Goal: Transaction & Acquisition: Purchase product/service

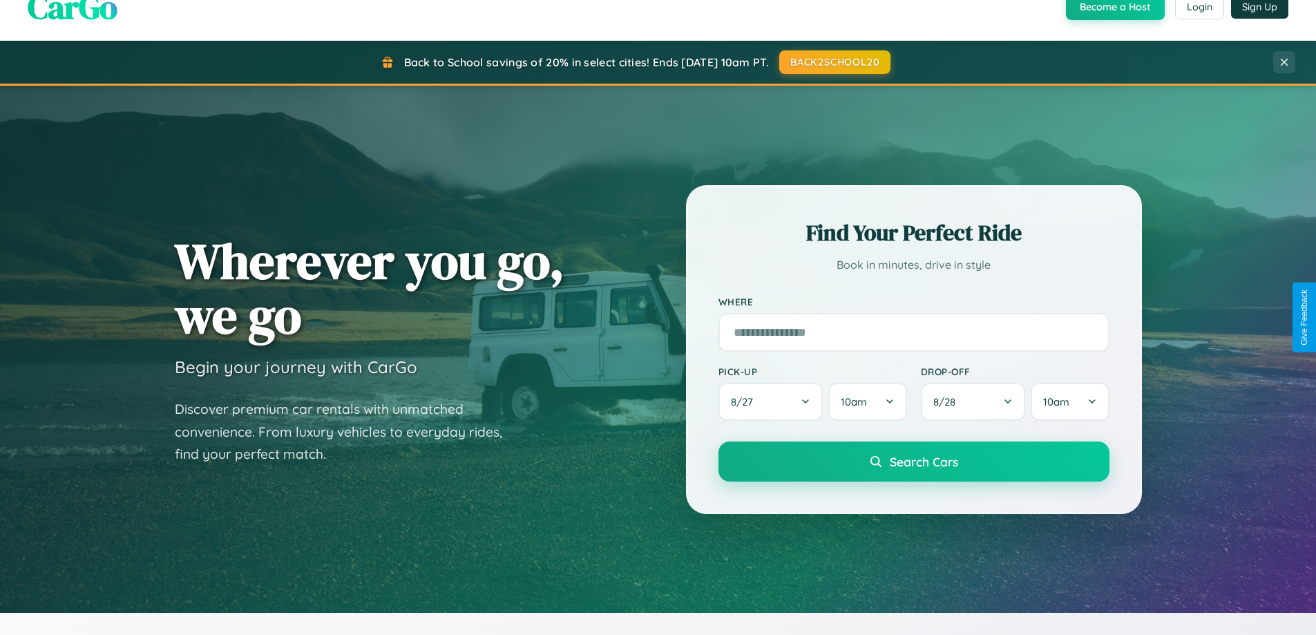
scroll to position [2658, 0]
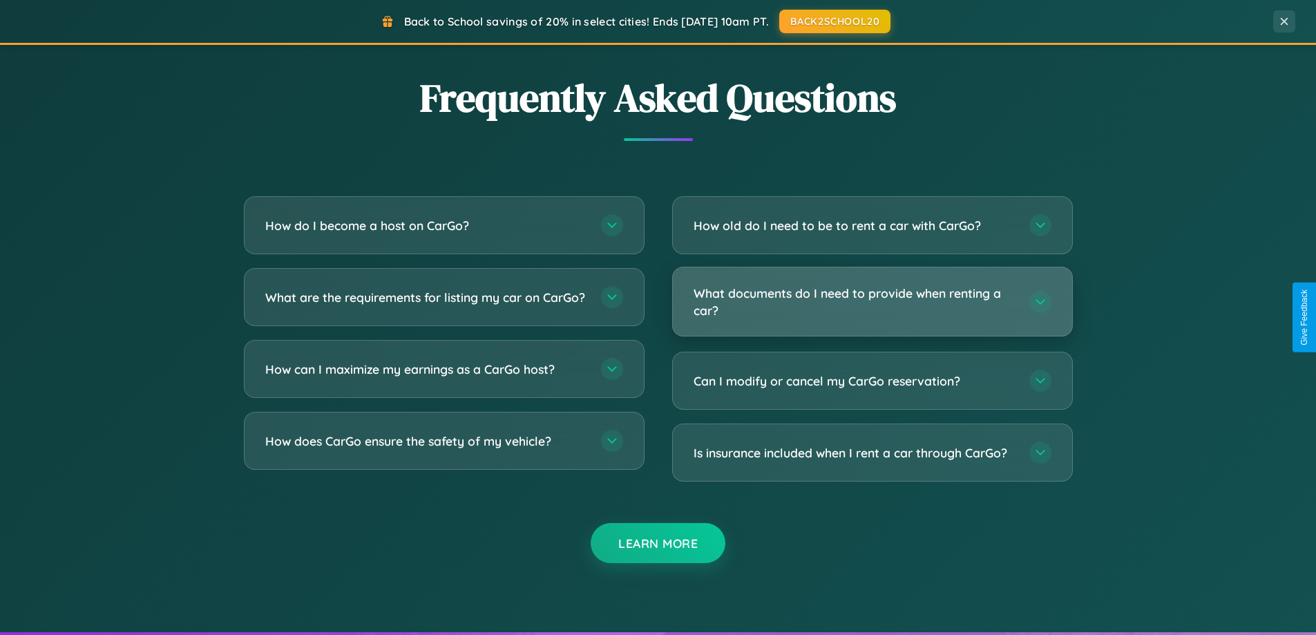
click at [872, 302] on h3 "What documents do I need to provide when renting a car?" at bounding box center [855, 302] width 322 height 34
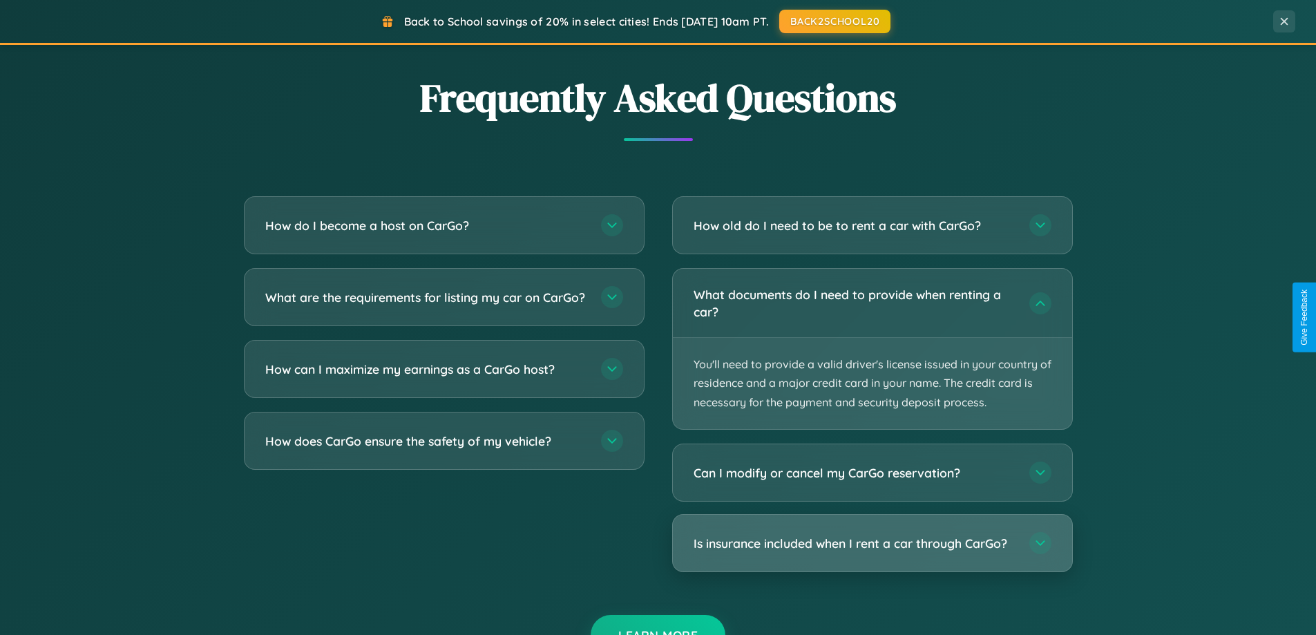
click at [872, 543] on h3 "Is insurance included when I rent a car through CarGo?" at bounding box center [855, 543] width 322 height 17
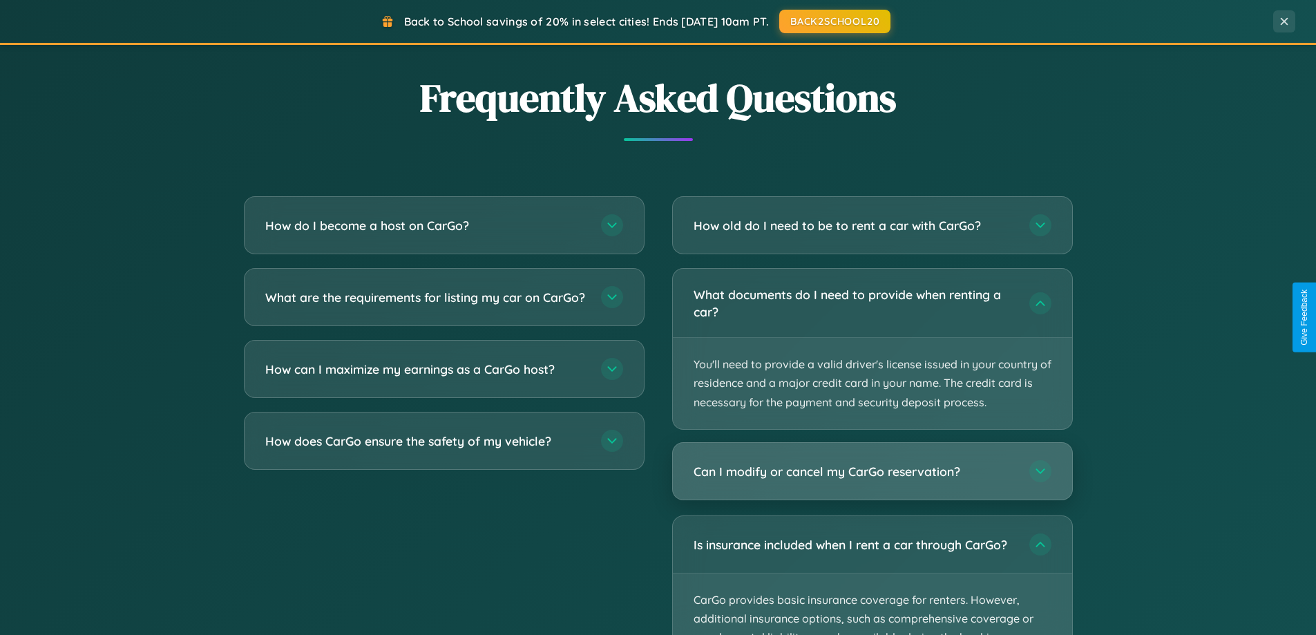
click at [872, 471] on h3 "Can I modify or cancel my CarGo reservation?" at bounding box center [855, 471] width 322 height 17
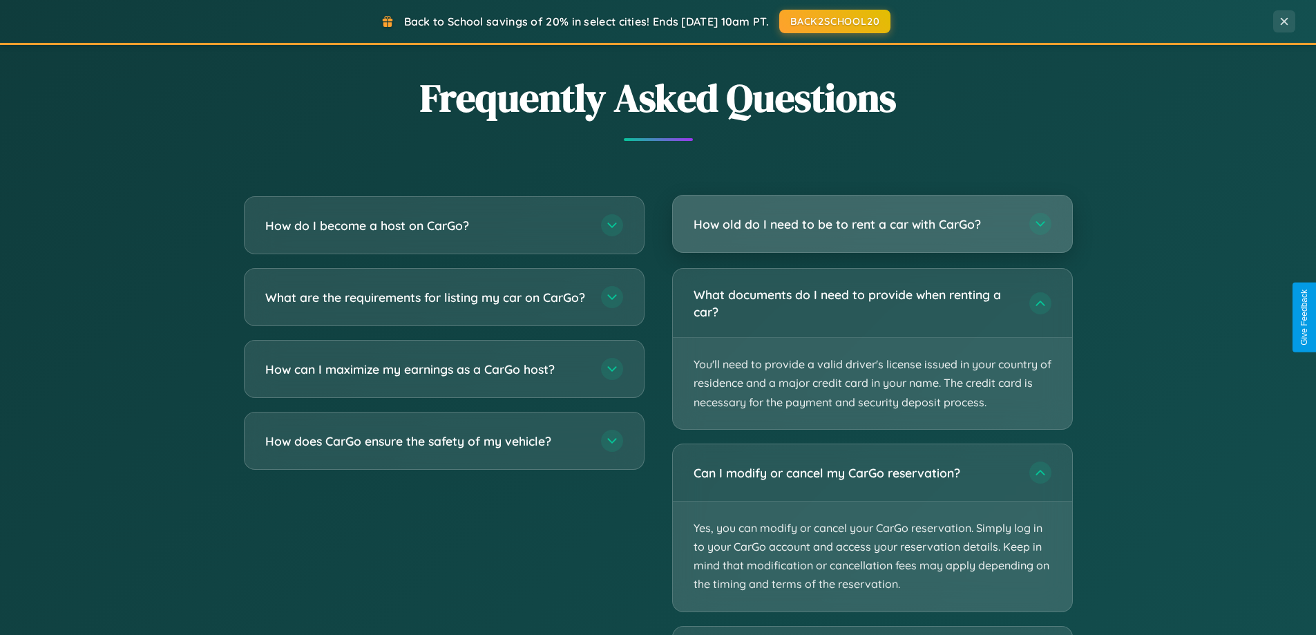
click at [872, 225] on h3 "How old do I need to be to rent a car with CarGo?" at bounding box center [855, 224] width 322 height 17
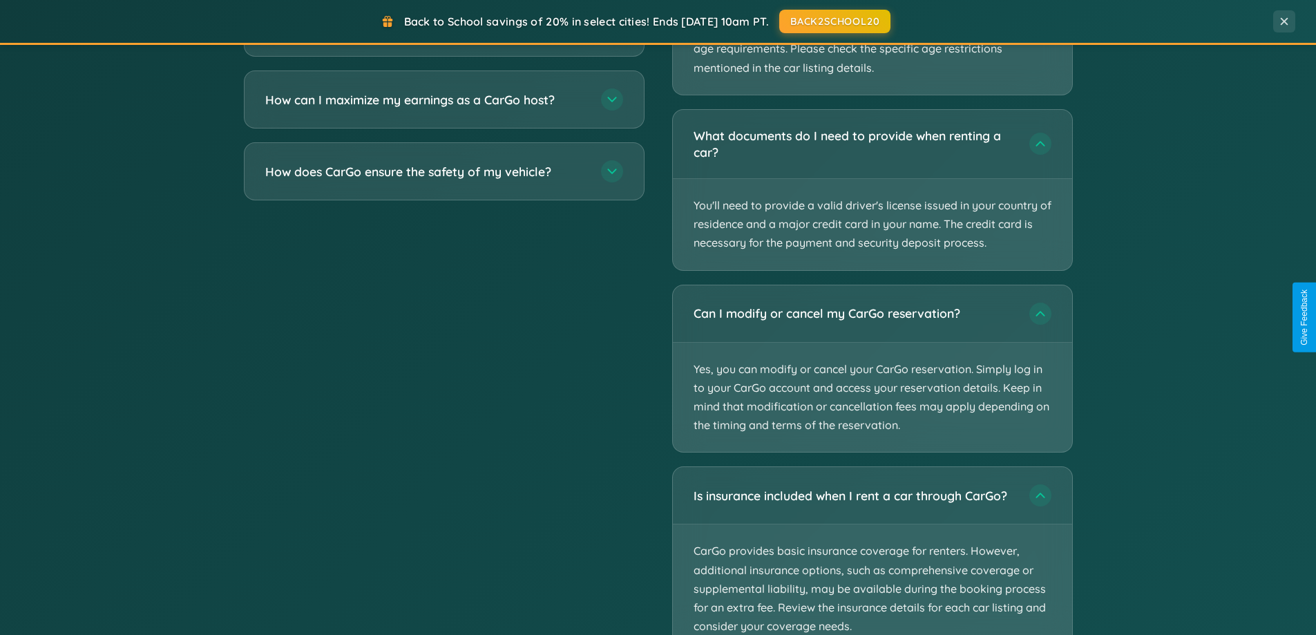
click at [444, 34] on div "Back to School savings of 20% in select cities! Ends [DATE] 10am PT. BACK2SCHOO…" at bounding box center [658, 22] width 1316 height 45
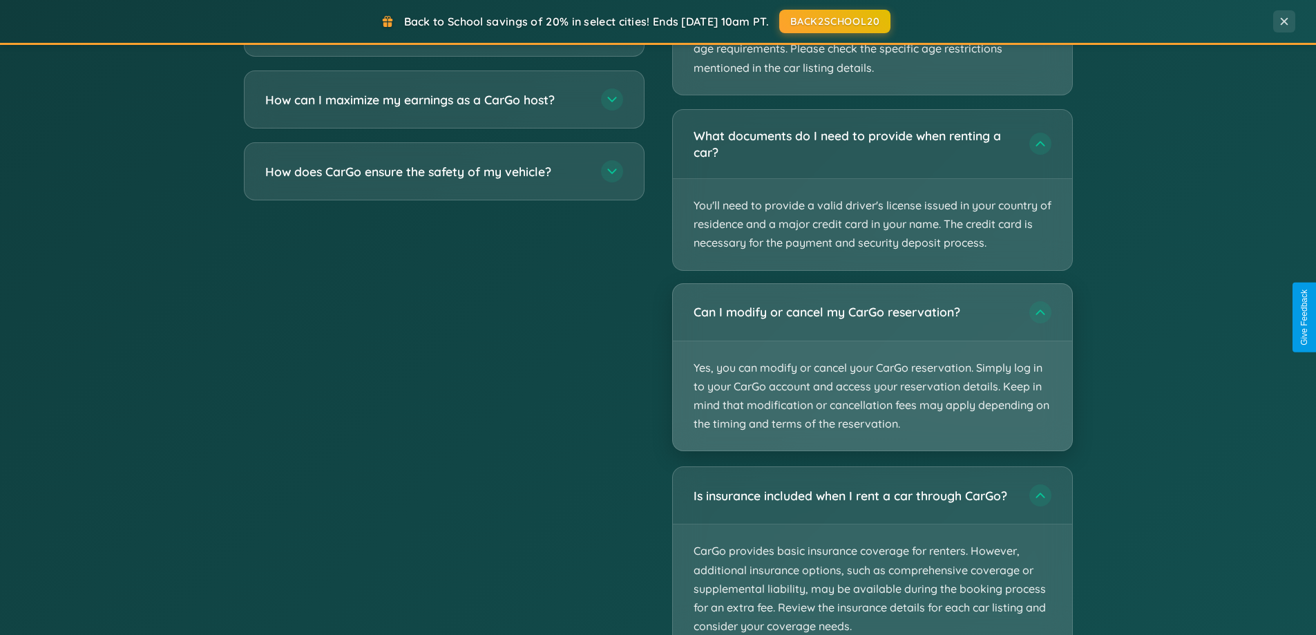
click at [872, 350] on p "Yes, you can modify or cancel your CarGo reservation. Simply log in to your Car…" at bounding box center [872, 396] width 399 height 110
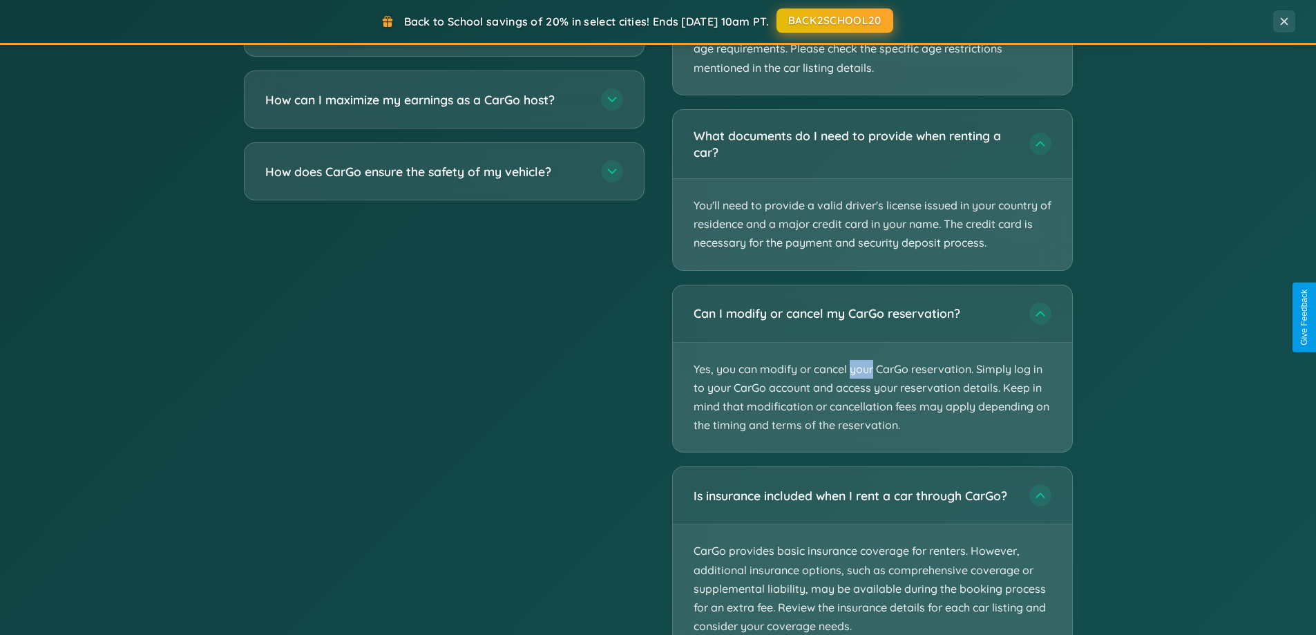
click at [834, 21] on button "BACK2SCHOOL20" at bounding box center [834, 20] width 117 height 25
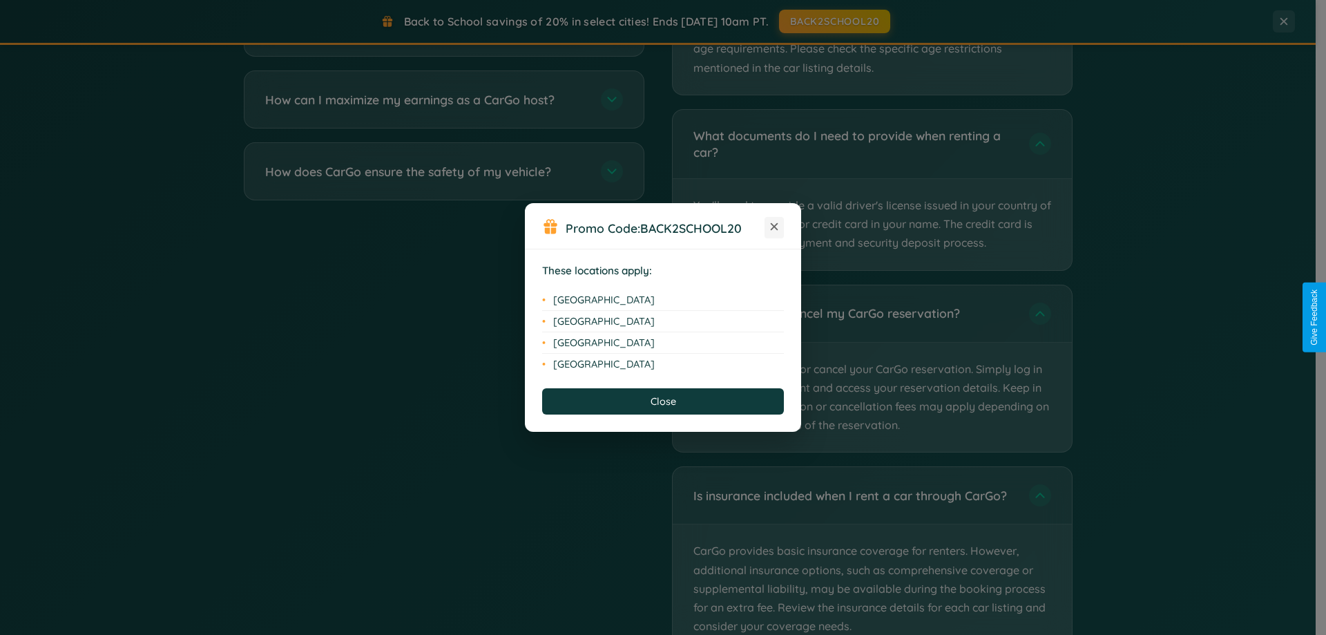
click at [774, 227] on icon at bounding box center [775, 227] width 8 height 8
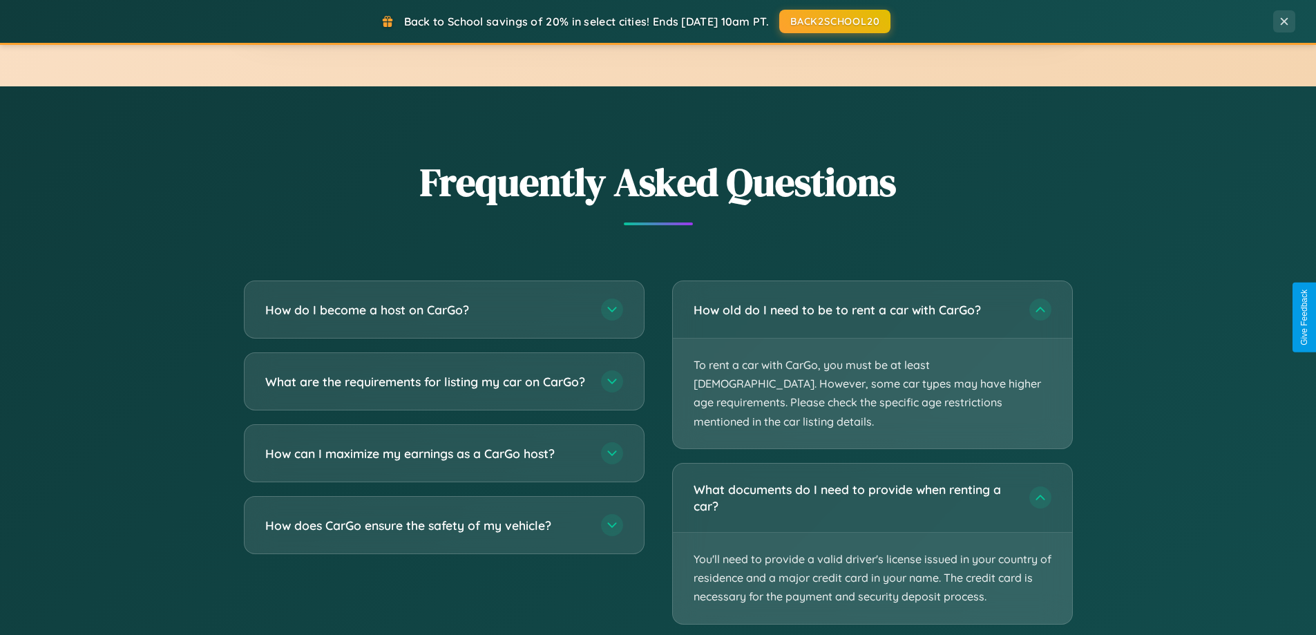
scroll to position [2220, 0]
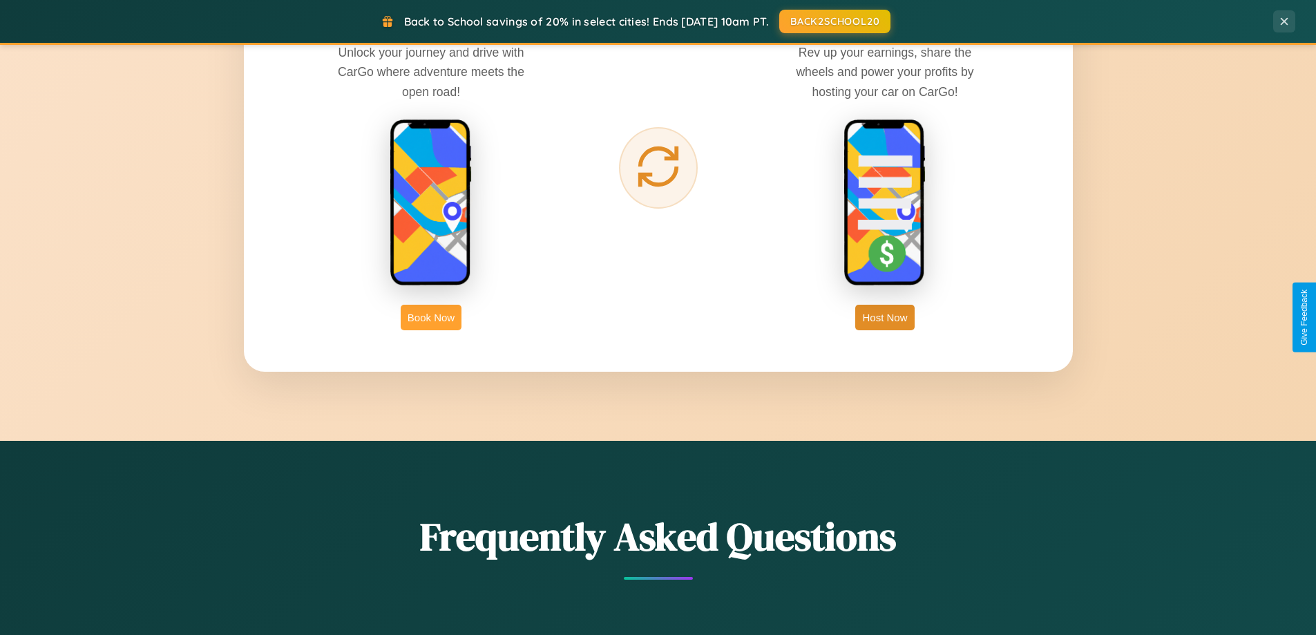
click at [431, 317] on button "Book Now" at bounding box center [431, 318] width 61 height 26
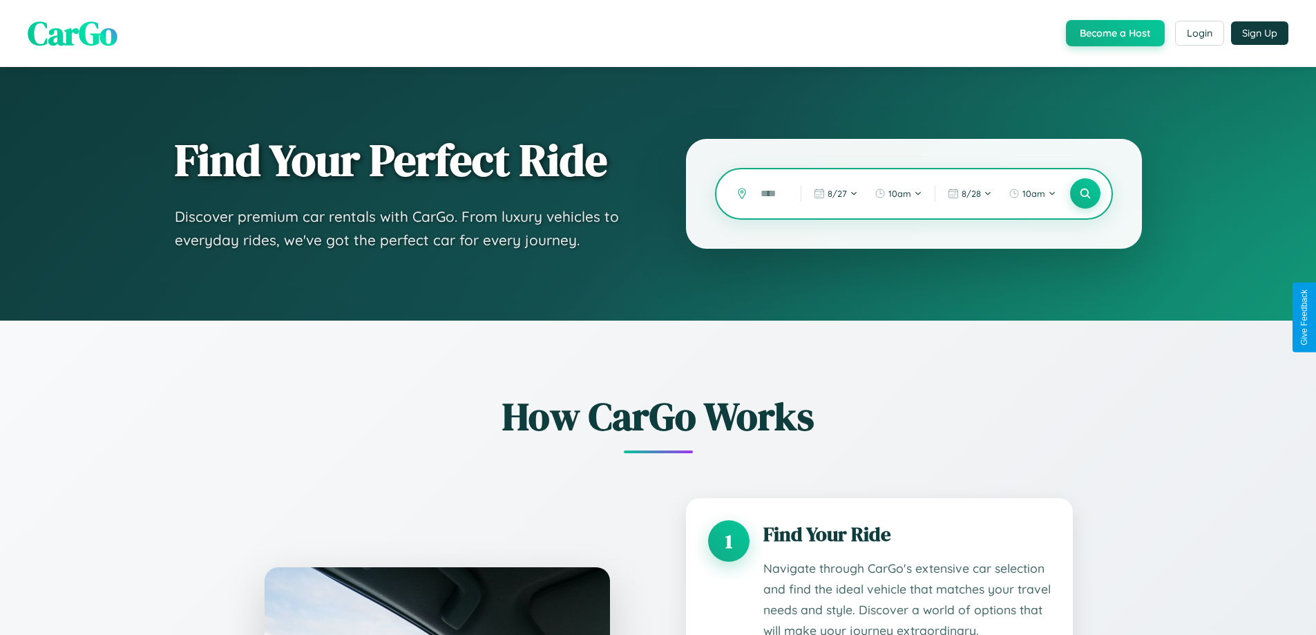
click at [770, 193] on input "text" at bounding box center [770, 194] width 33 height 24
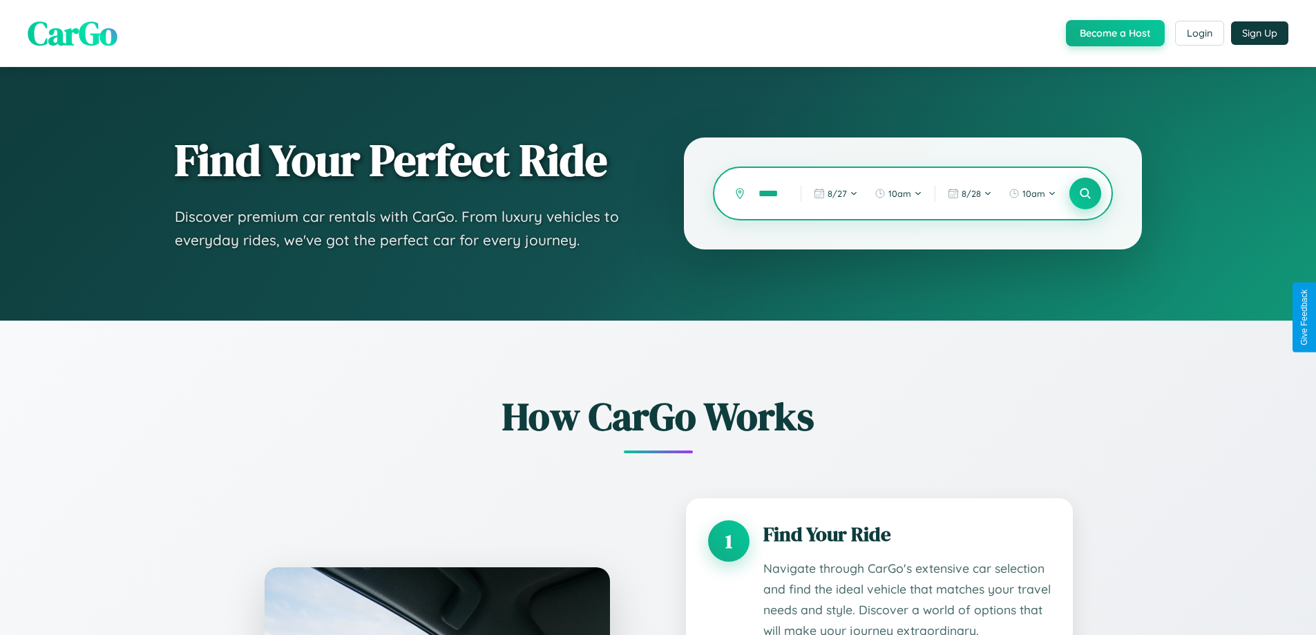
type input "*****"
click at [1085, 193] on icon at bounding box center [1084, 193] width 13 height 13
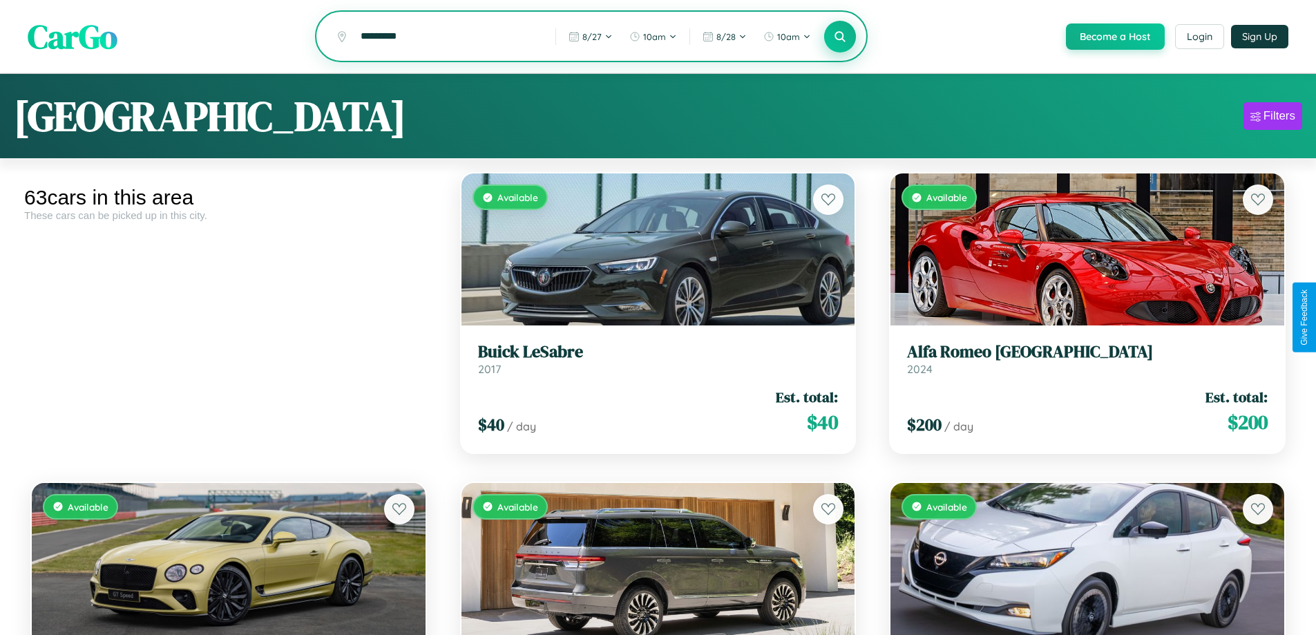
click at [839, 37] on icon at bounding box center [840, 36] width 13 height 13
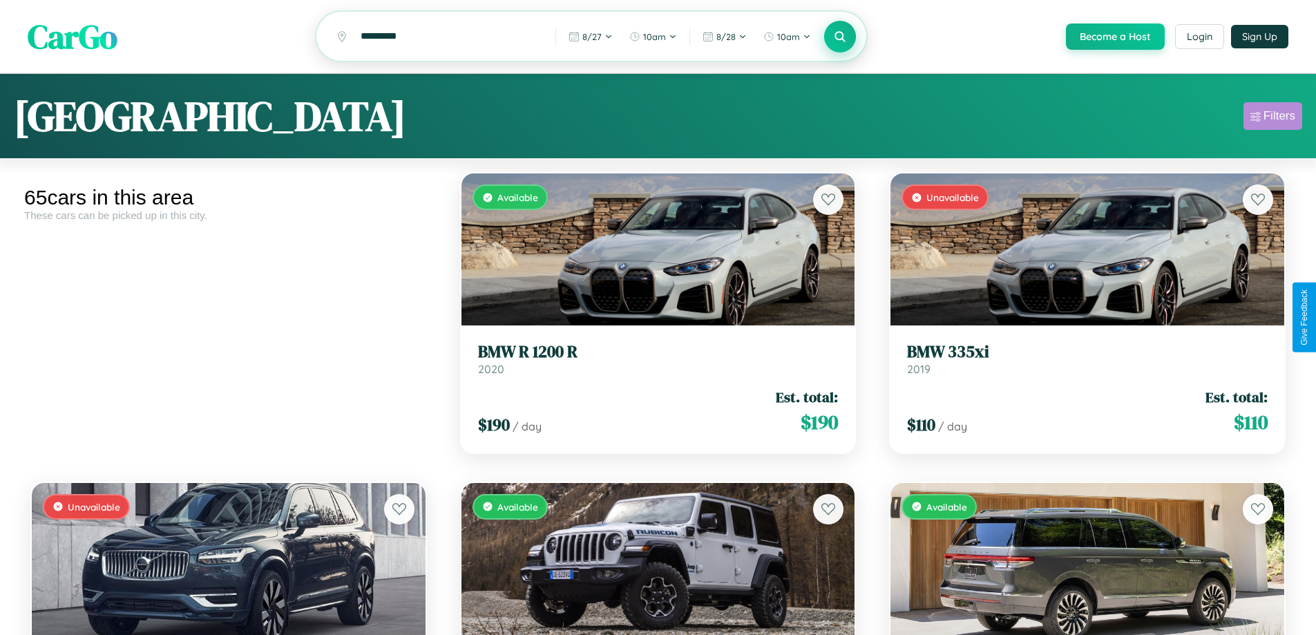
click at [1273, 118] on div "Filters" at bounding box center [1280, 116] width 32 height 14
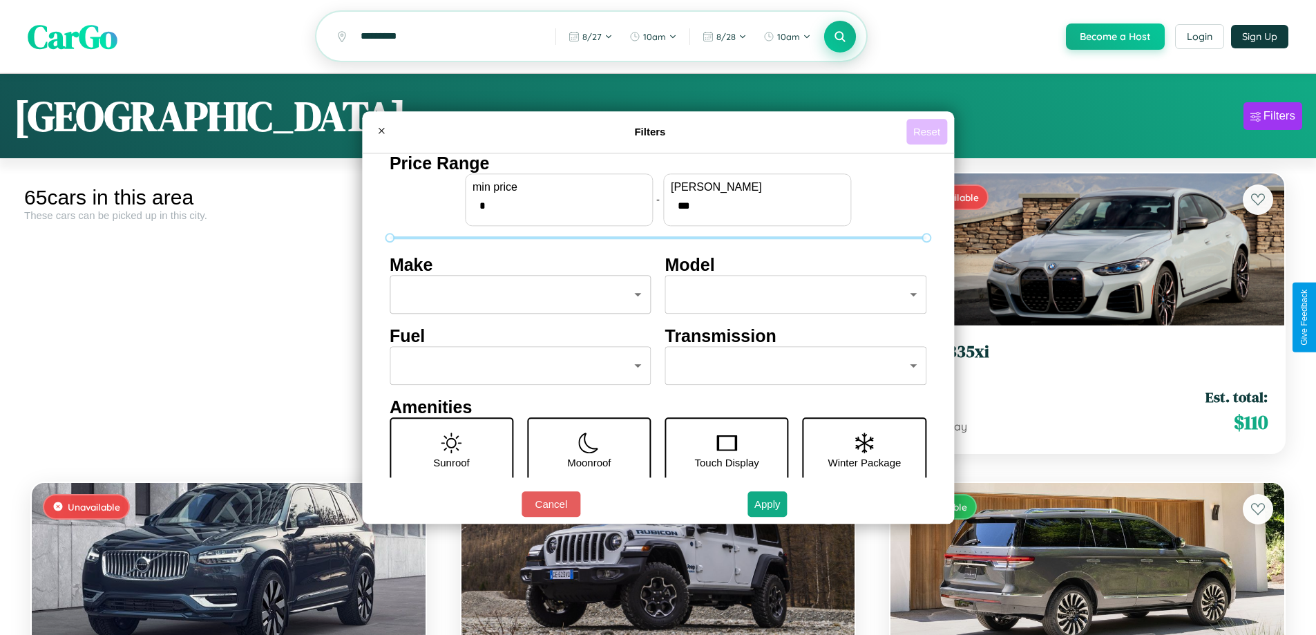
click at [928, 131] on button "Reset" at bounding box center [926, 132] width 41 height 26
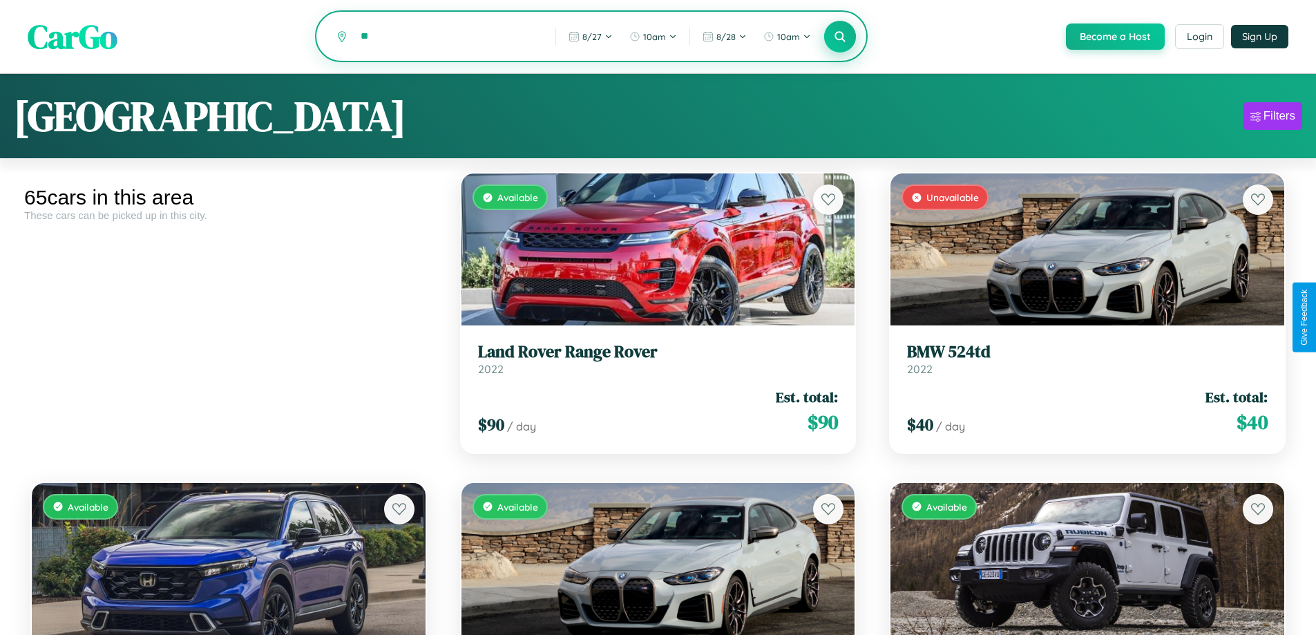
type input "*"
type input "*******"
click at [839, 37] on icon at bounding box center [840, 36] width 13 height 13
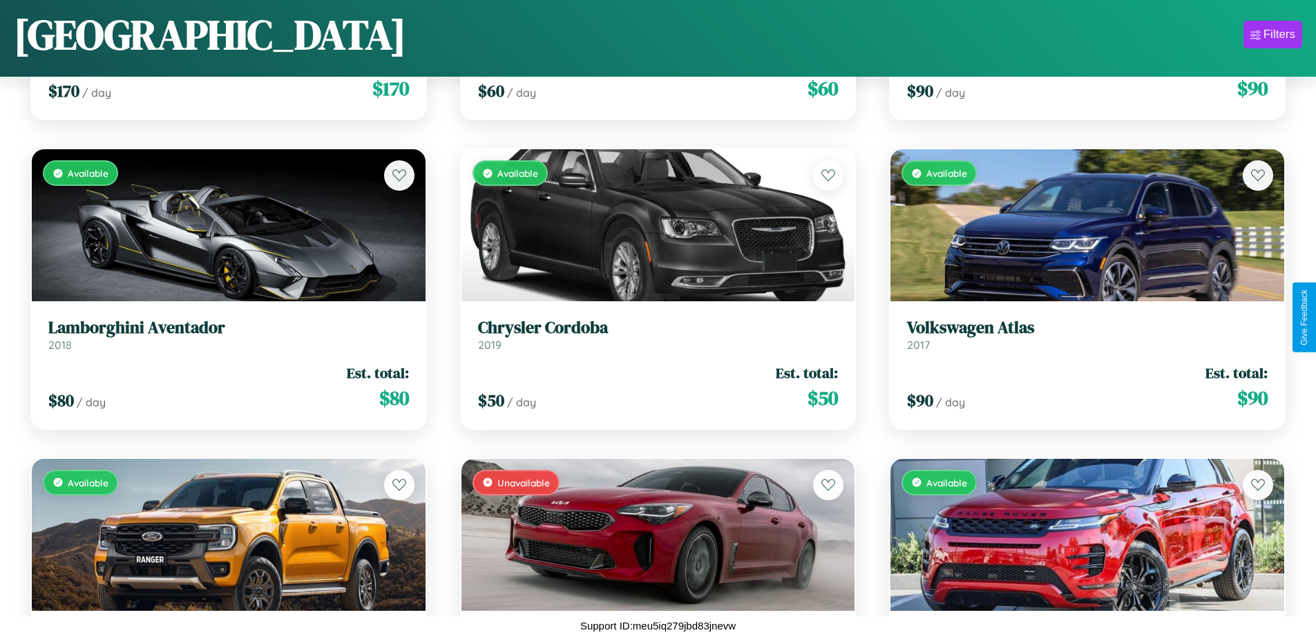
scroll to position [5453, 0]
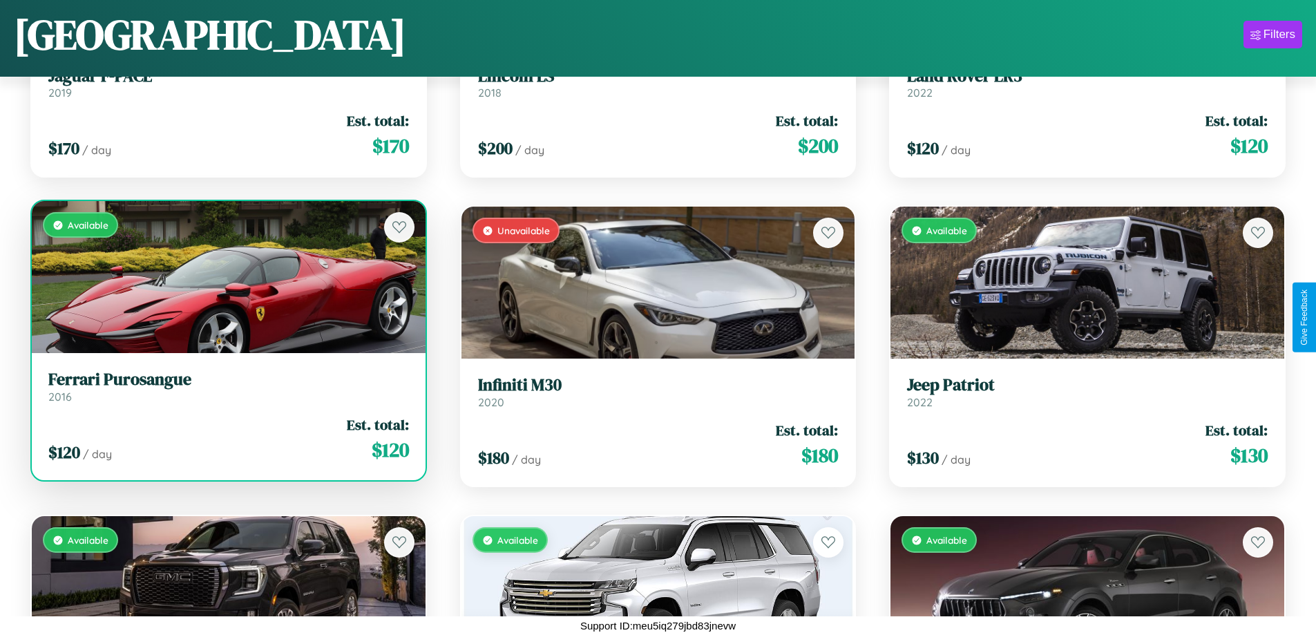
click at [227, 390] on link "Ferrari Purosangue 2016" at bounding box center [228, 387] width 361 height 34
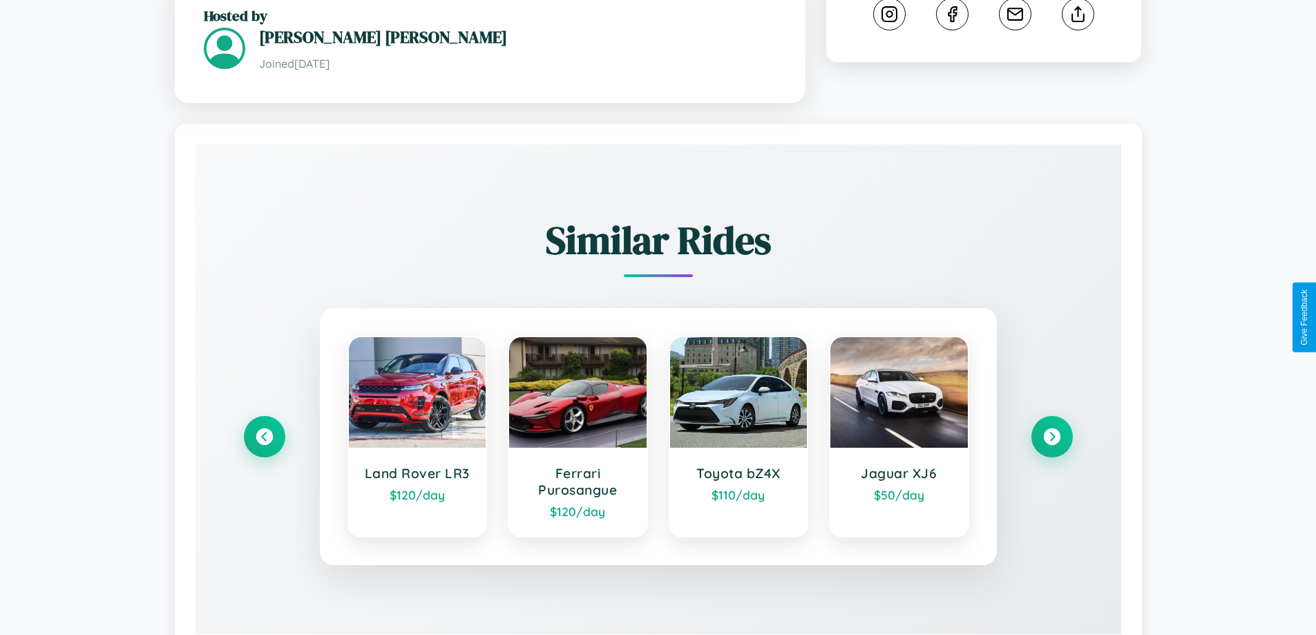
scroll to position [810, 0]
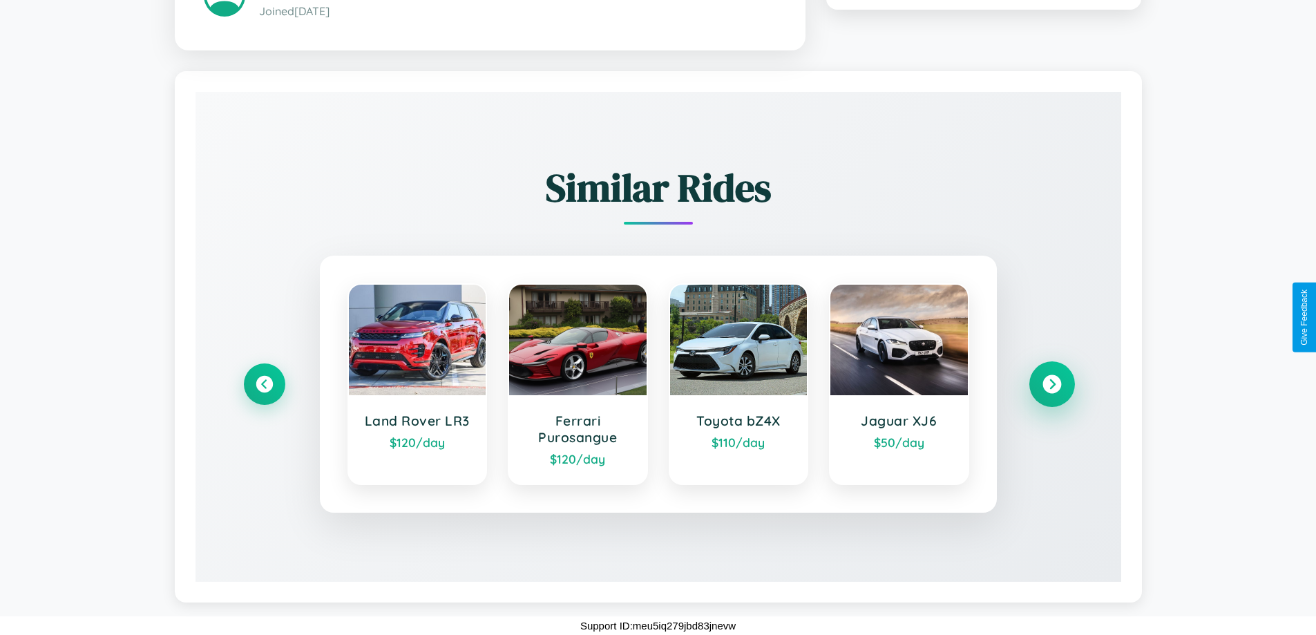
click at [1051, 383] on icon at bounding box center [1051, 383] width 19 height 19
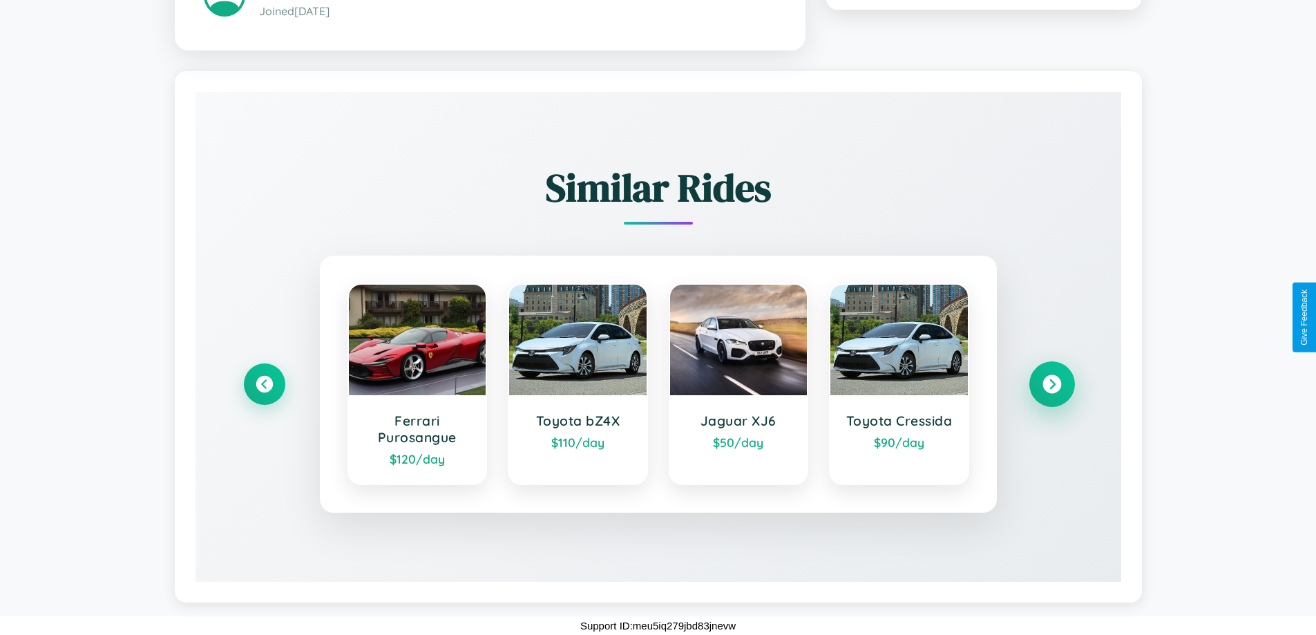
click at [1051, 383] on icon at bounding box center [1051, 383] width 19 height 19
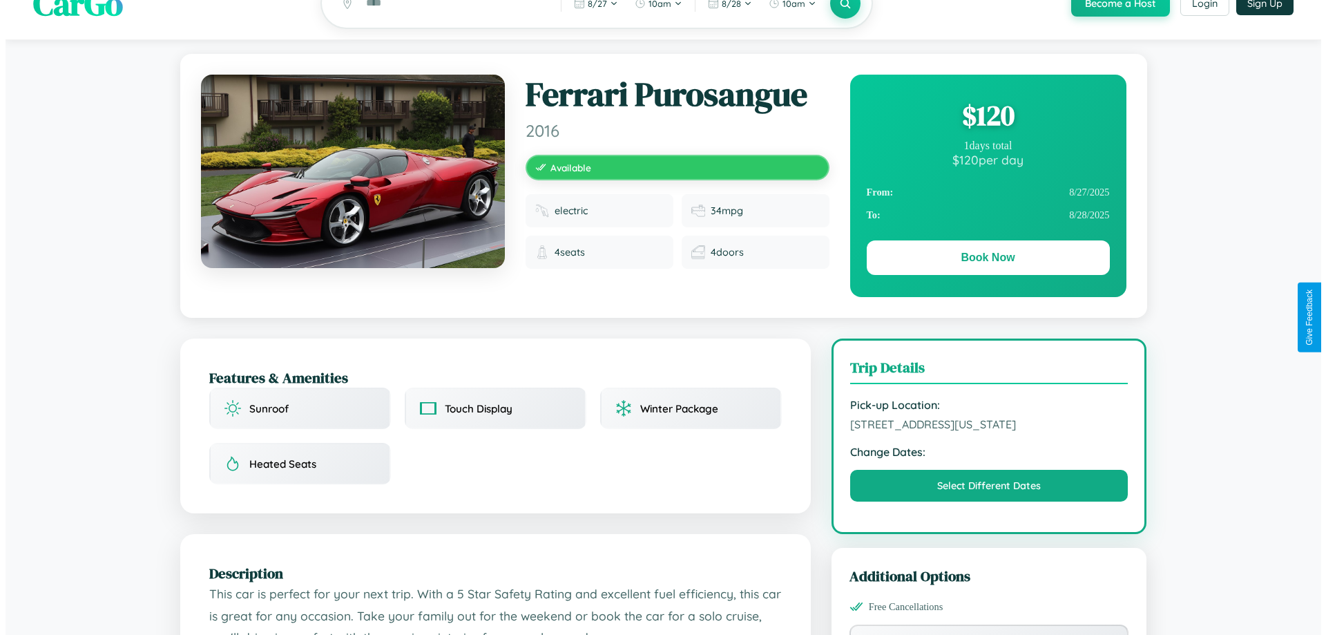
scroll to position [0, 0]
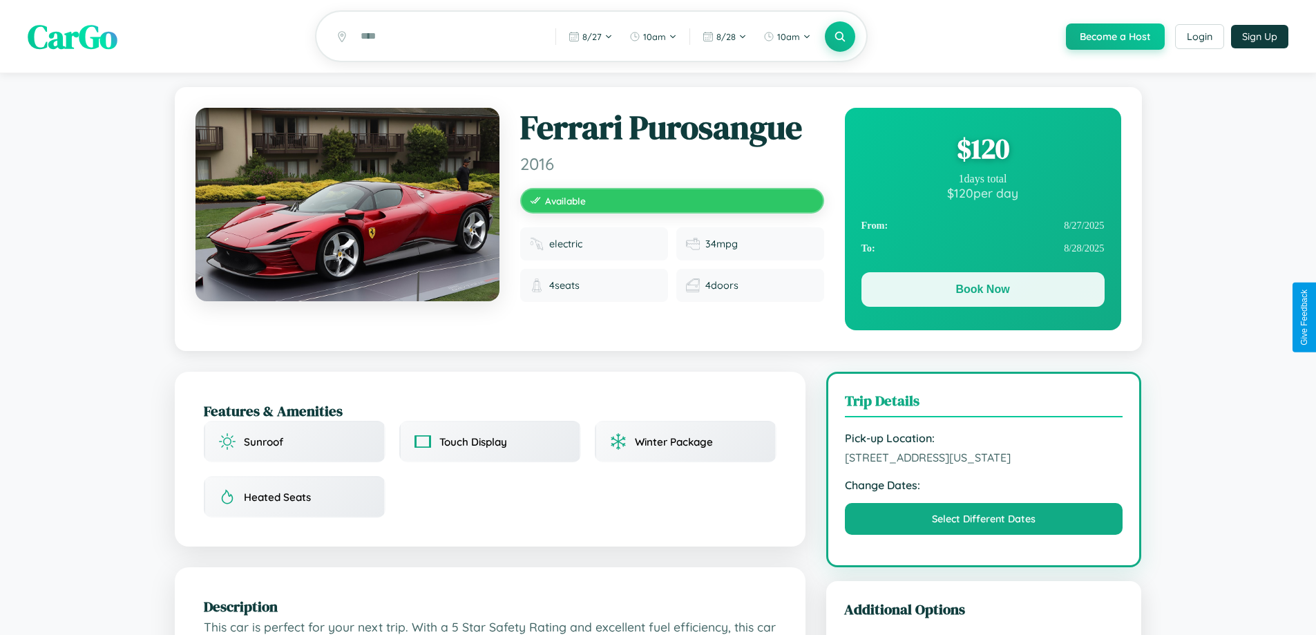
click at [982, 292] on button "Book Now" at bounding box center [982, 289] width 243 height 35
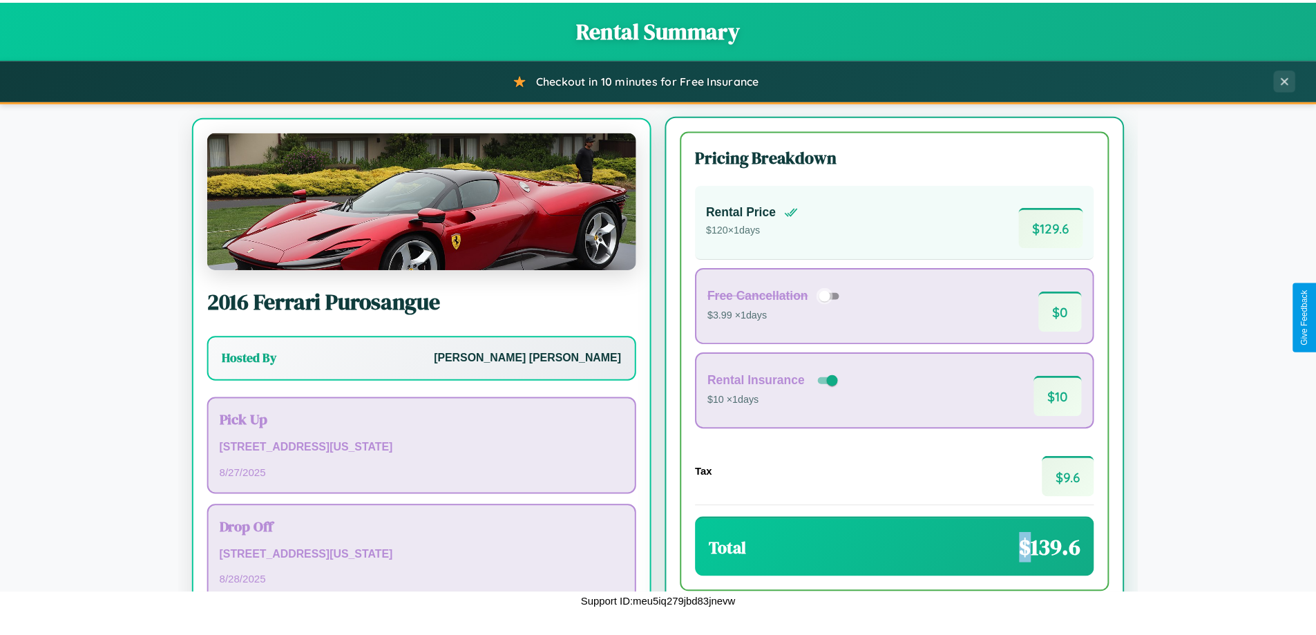
scroll to position [64, 0]
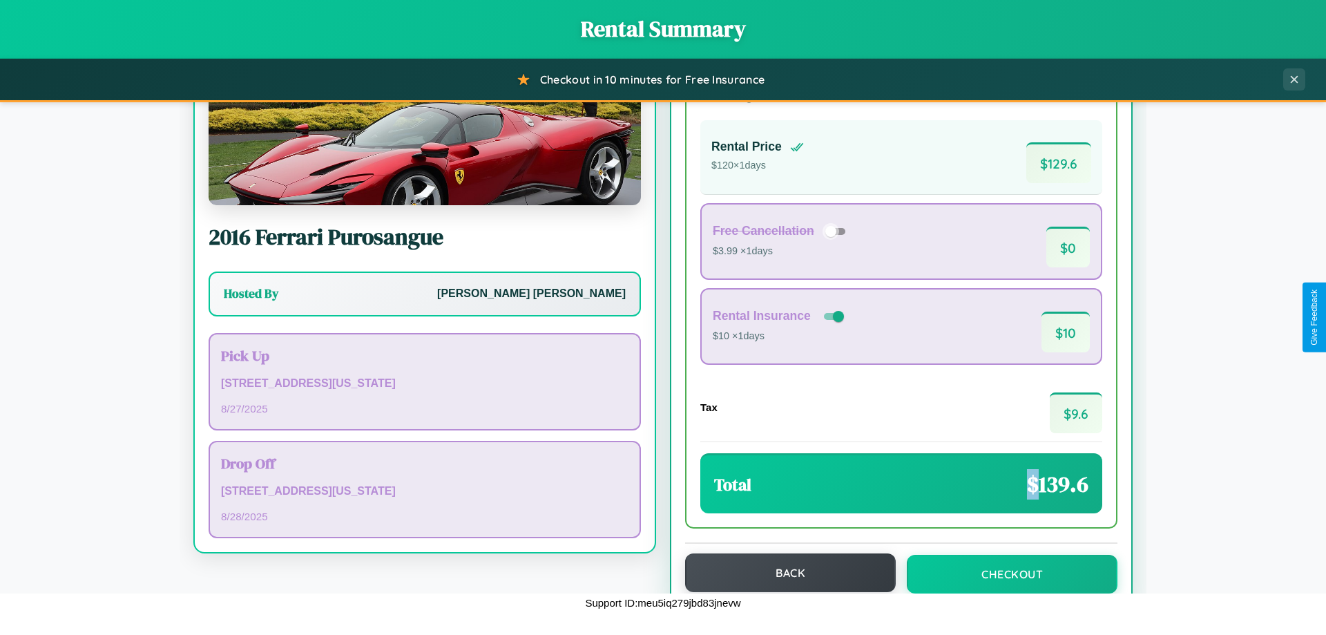
click at [784, 573] on button "Back" at bounding box center [790, 572] width 211 height 39
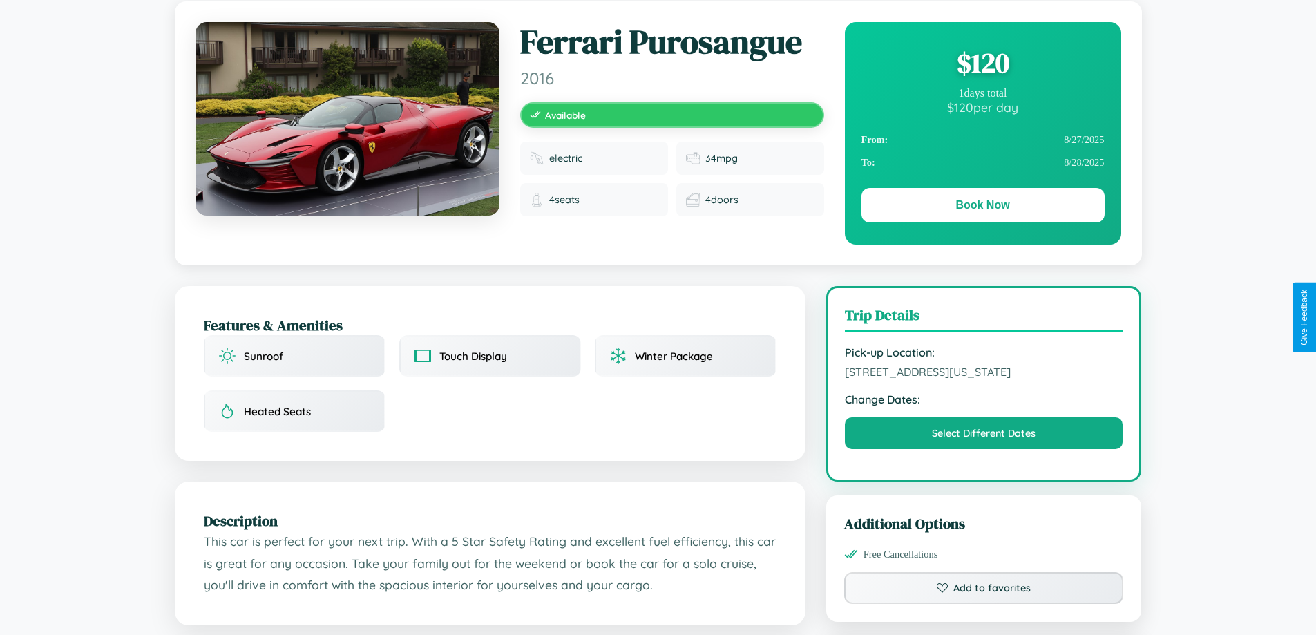
scroll to position [149, 0]
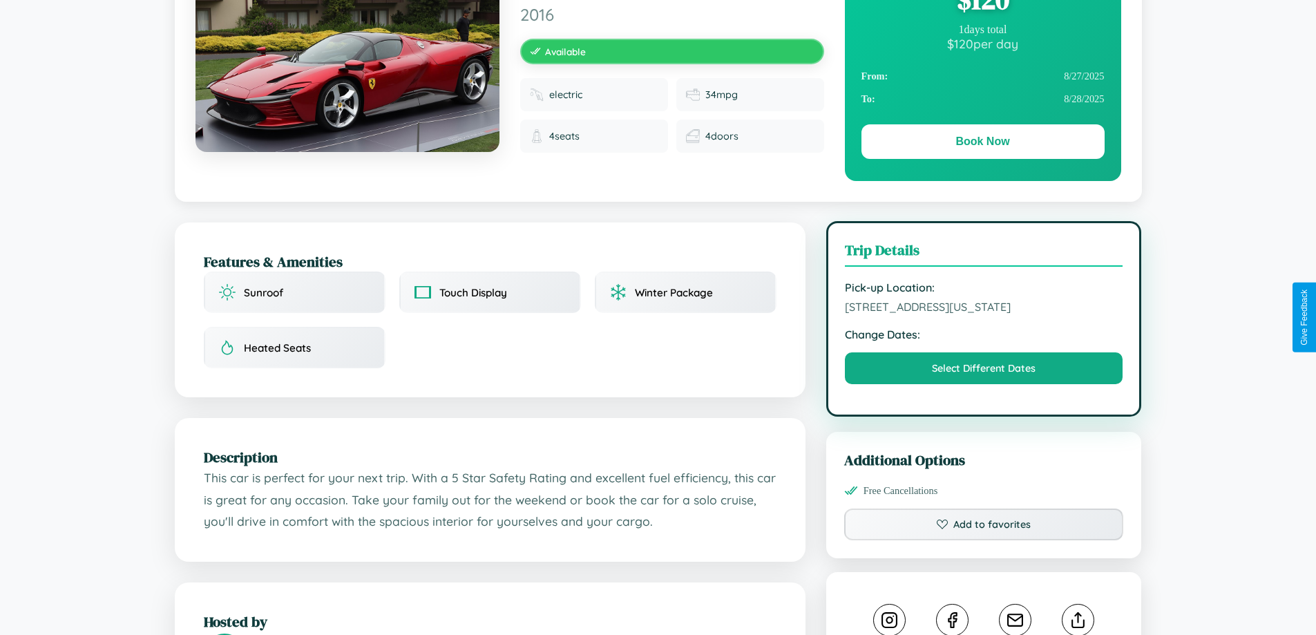
click at [984, 314] on span "6022 Broadway Seattle Washington 83413 United States" at bounding box center [984, 307] width 278 height 14
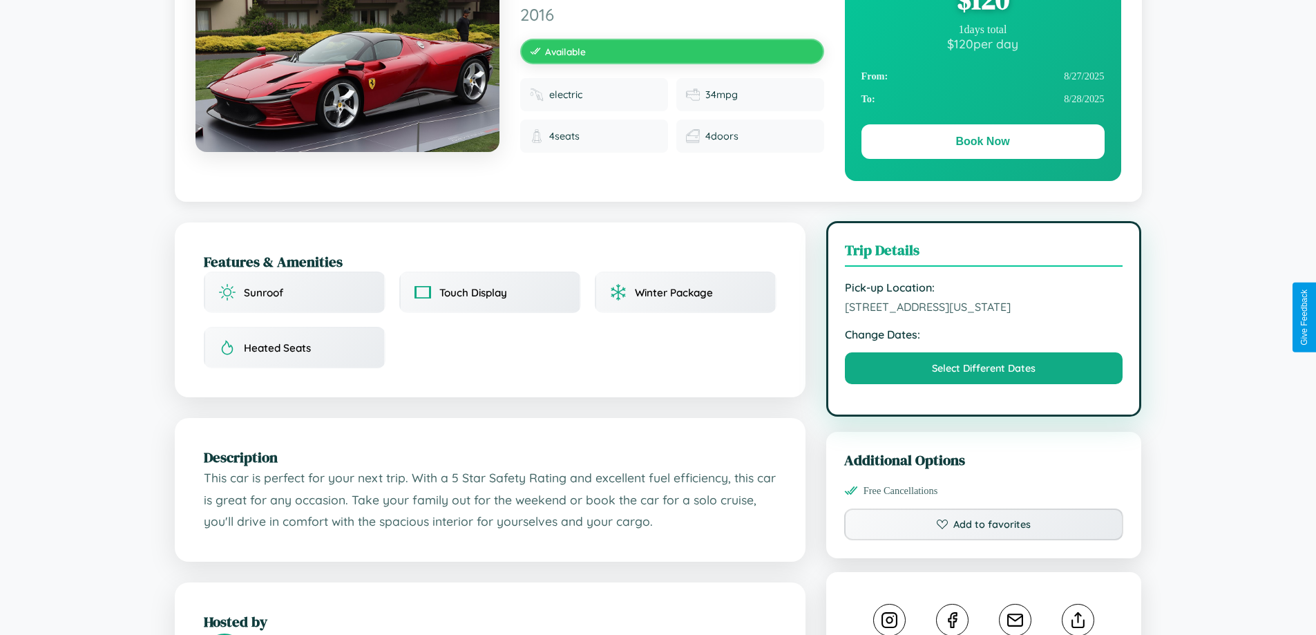
click at [984, 314] on span "6022 Broadway Seattle Washington 83413 United States" at bounding box center [984, 307] width 278 height 14
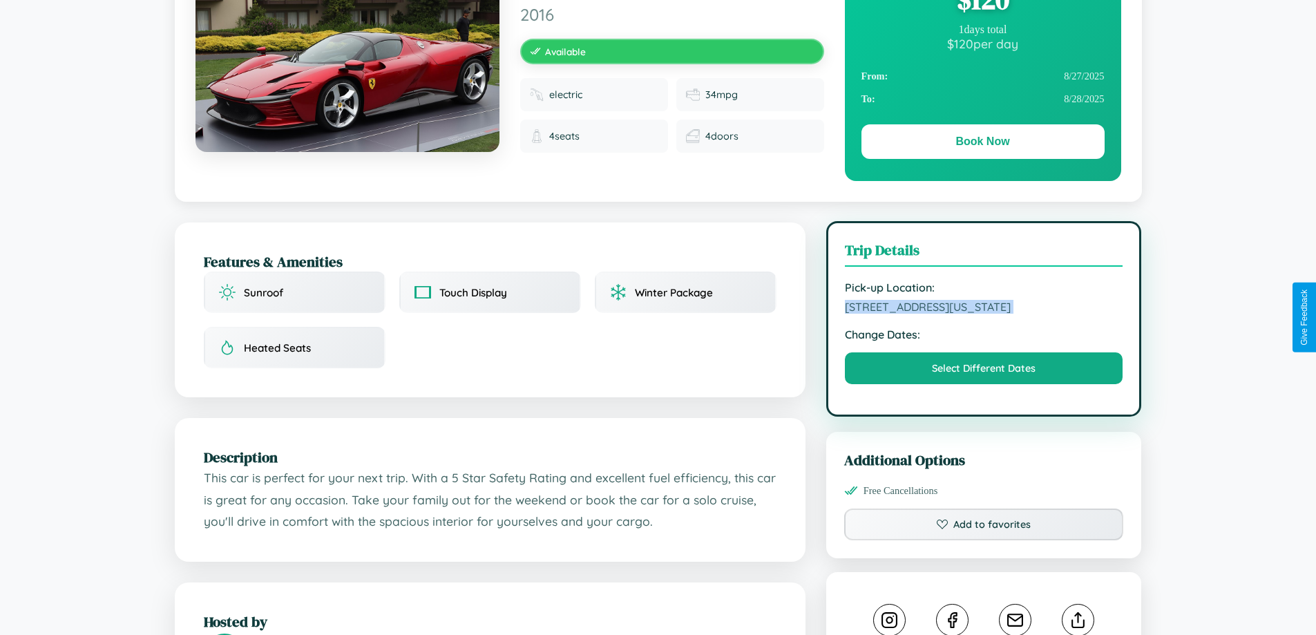
click at [984, 314] on span "6022 Broadway Seattle Washington 83413 United States" at bounding box center [984, 307] width 278 height 14
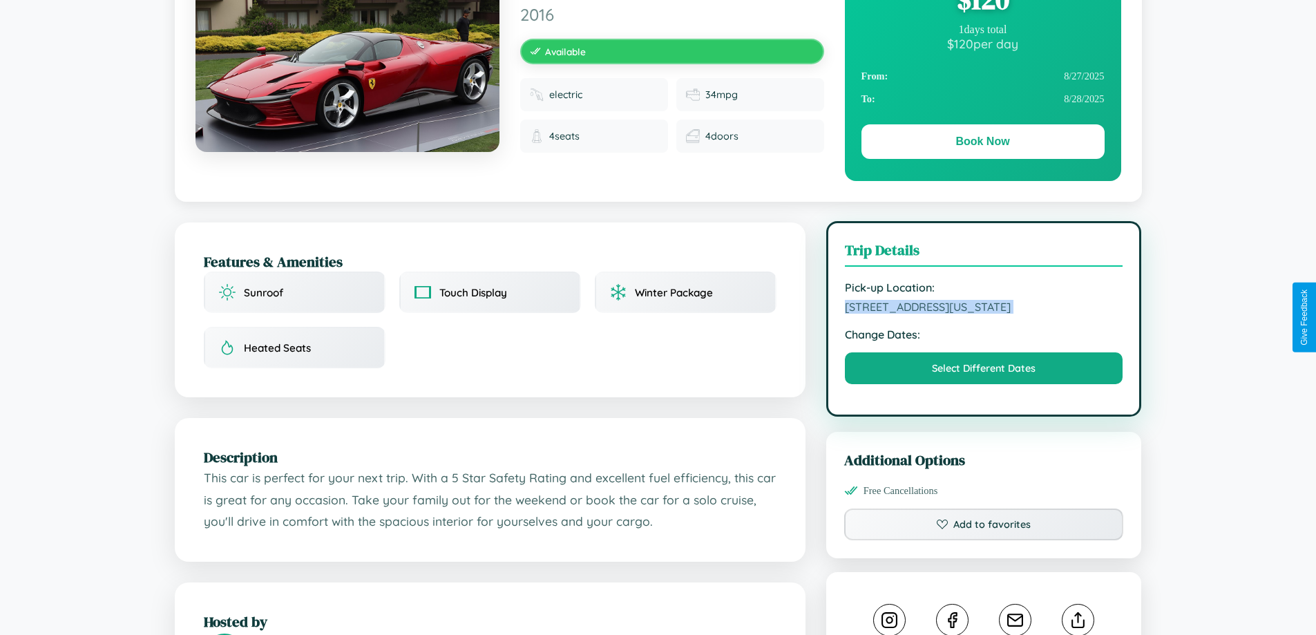
click at [984, 314] on span "6022 Broadway Seattle Washington 83413 United States" at bounding box center [984, 307] width 278 height 14
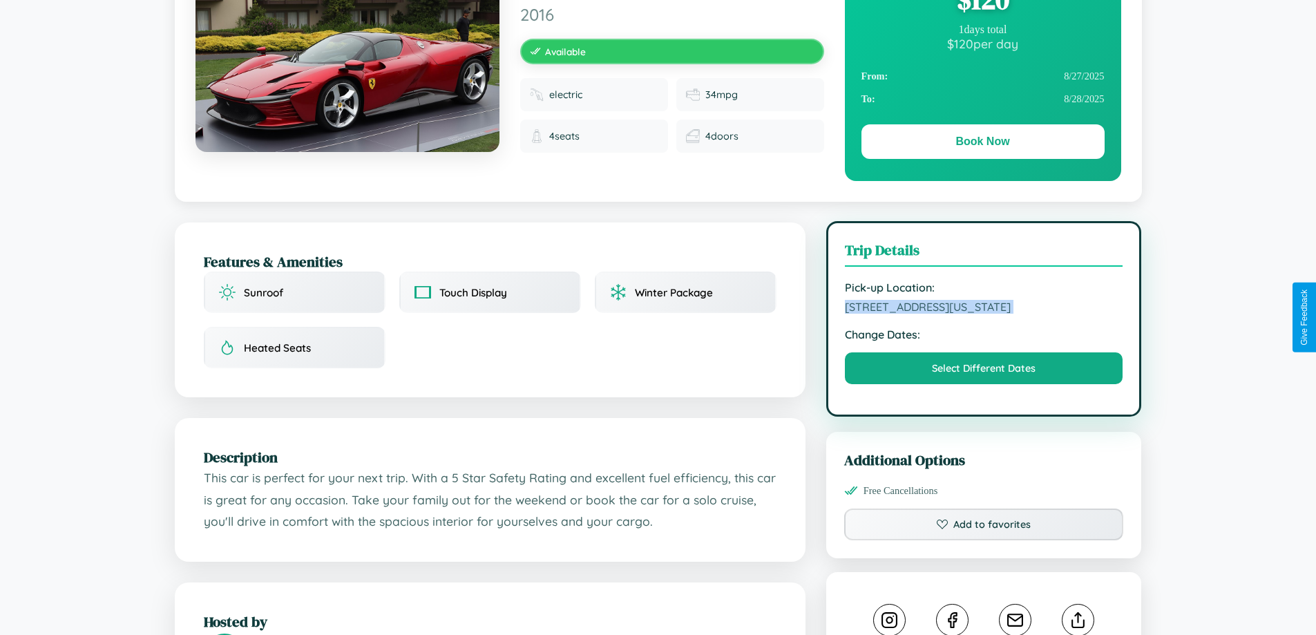
click at [984, 314] on span "6022 Broadway Seattle Washington 83413 United States" at bounding box center [984, 307] width 278 height 14
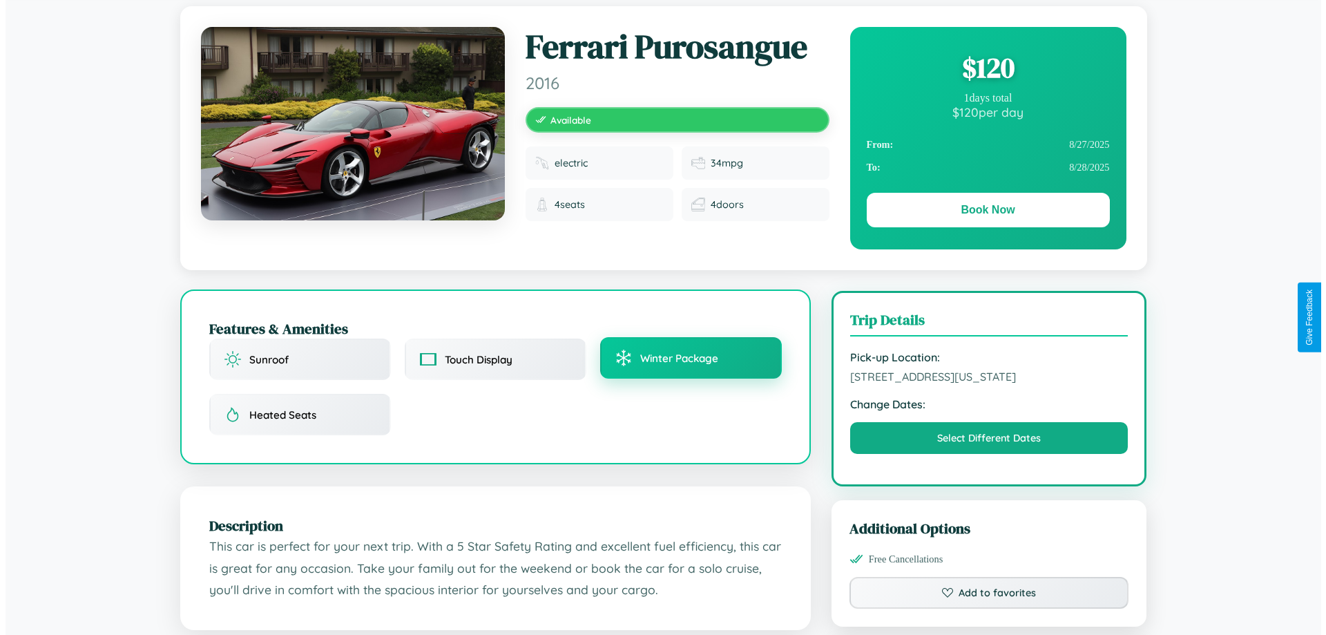
scroll to position [0, 0]
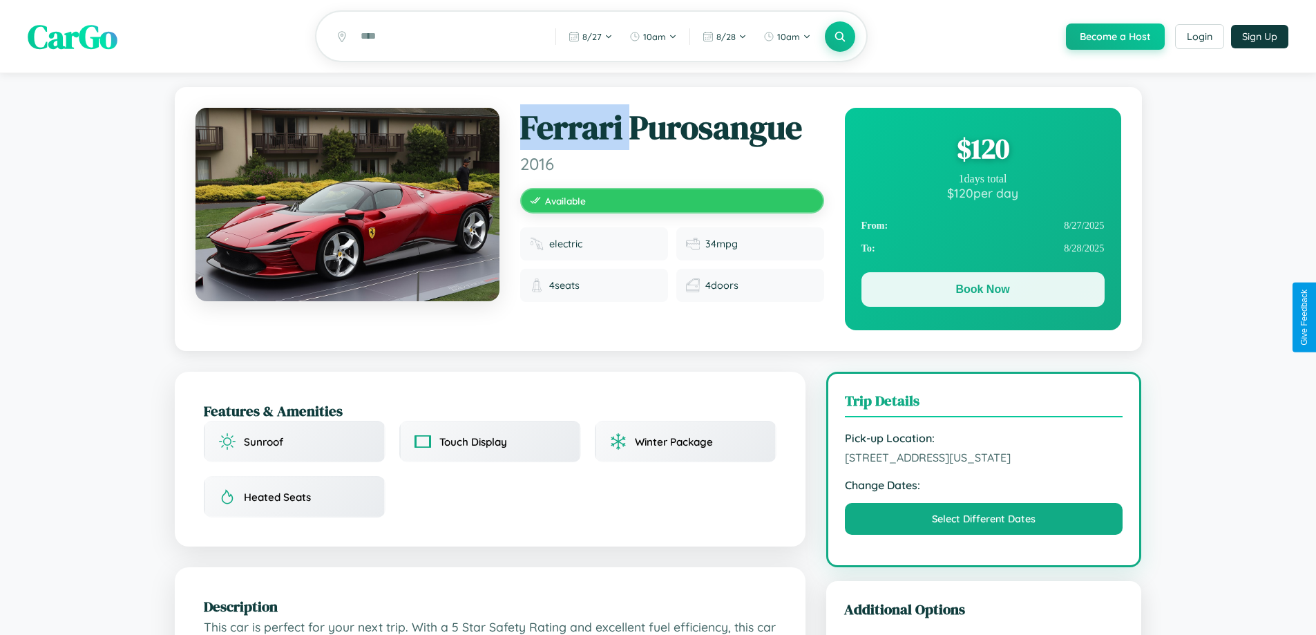
click at [982, 293] on button "Book Now" at bounding box center [982, 289] width 243 height 35
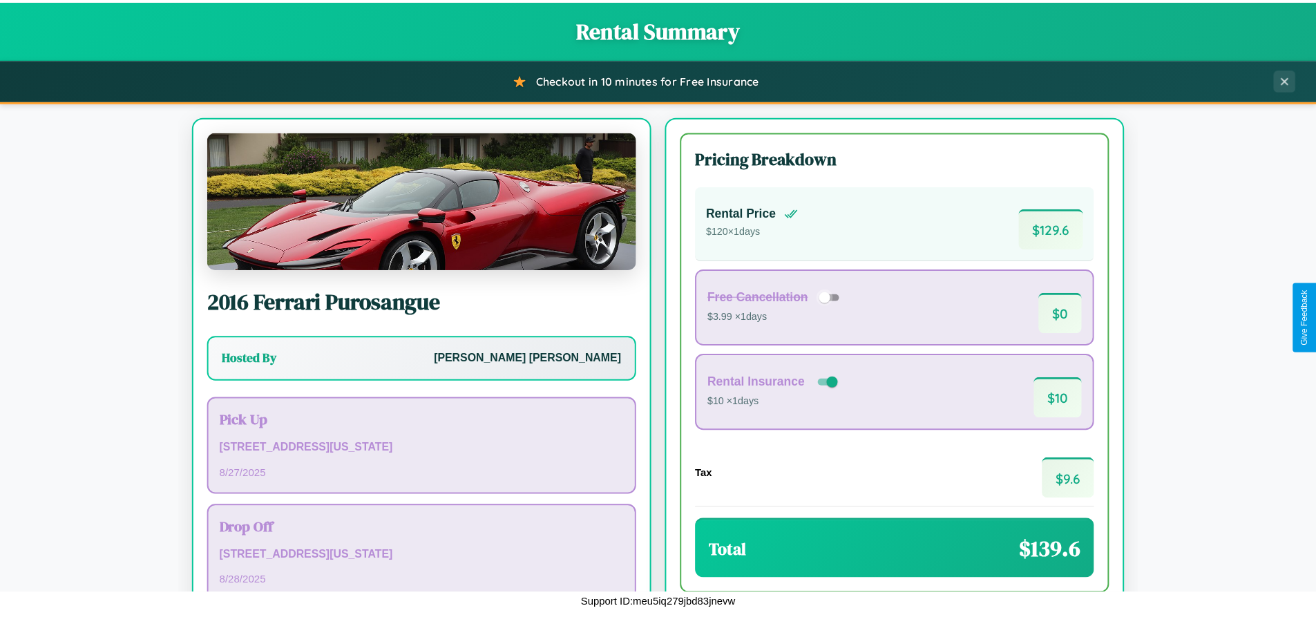
scroll to position [95, 0]
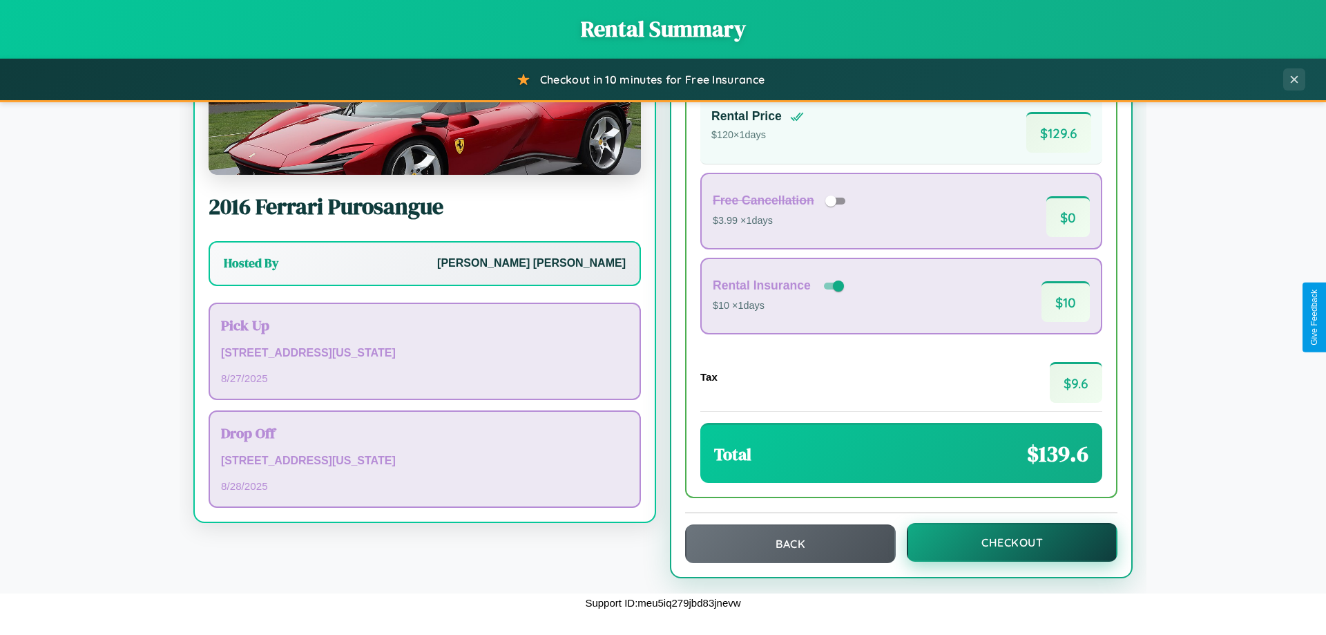
click at [1003, 542] on button "Checkout" at bounding box center [1012, 542] width 211 height 39
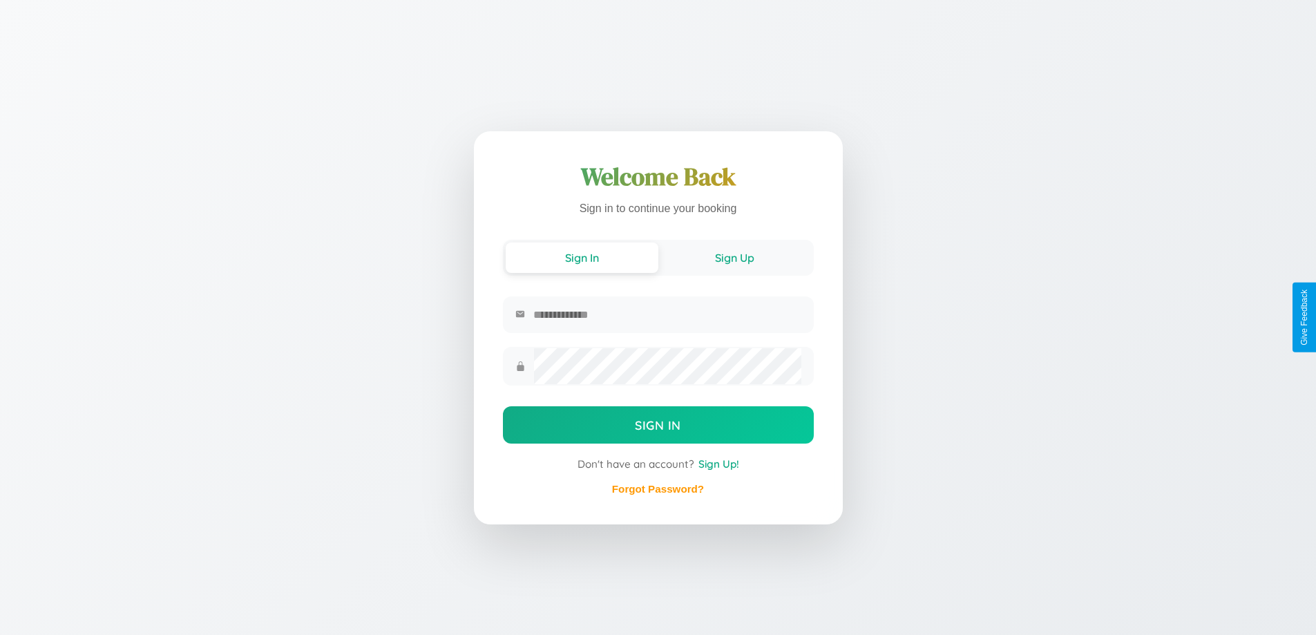
click at [734, 256] on button "Sign Up" at bounding box center [734, 257] width 153 height 30
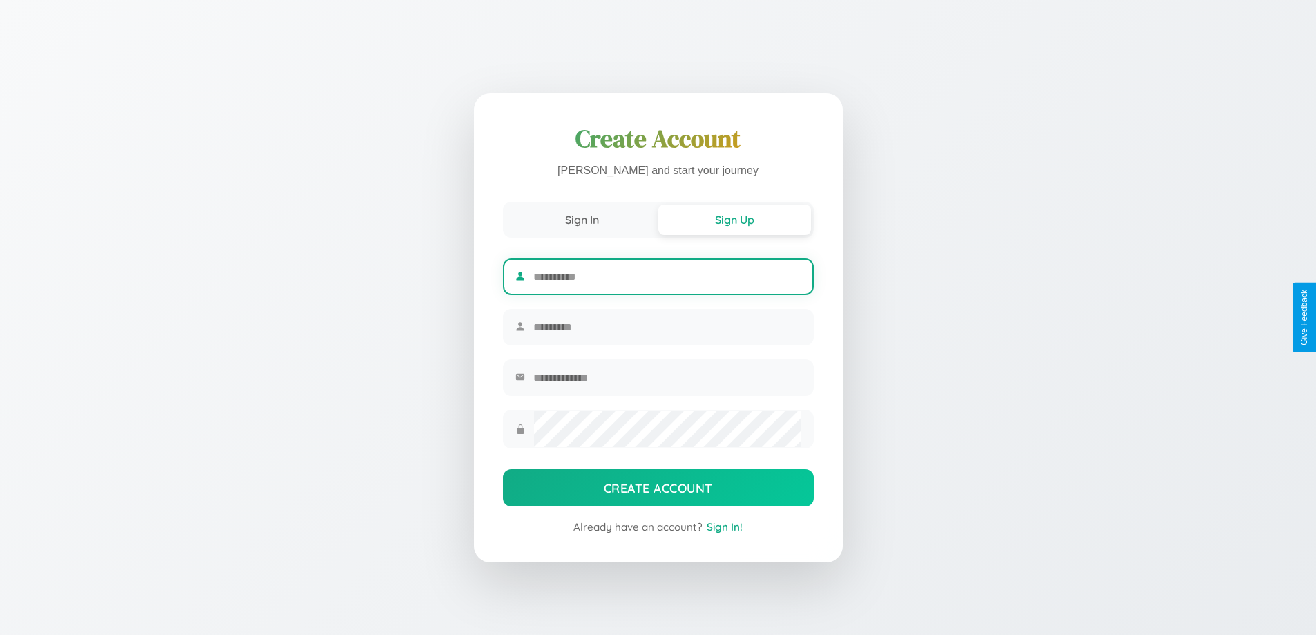
click at [667, 274] on input "text" at bounding box center [666, 277] width 267 height 34
type input "*****"
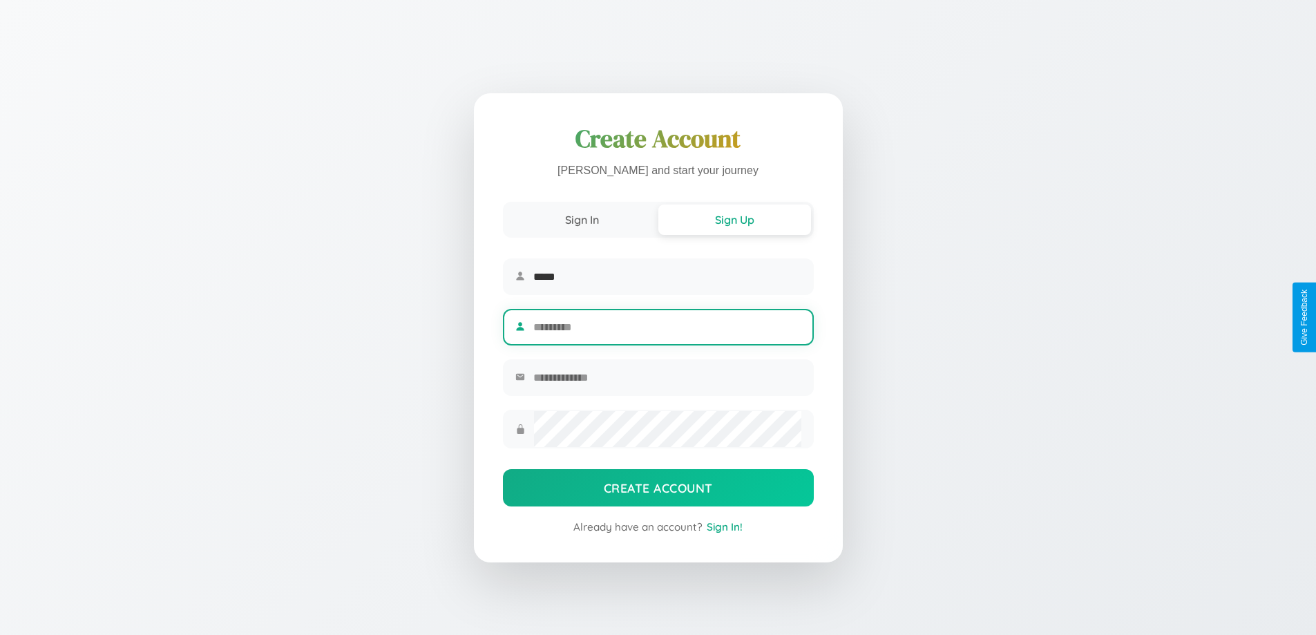
click at [667, 327] on input "text" at bounding box center [666, 327] width 267 height 34
type input "*********"
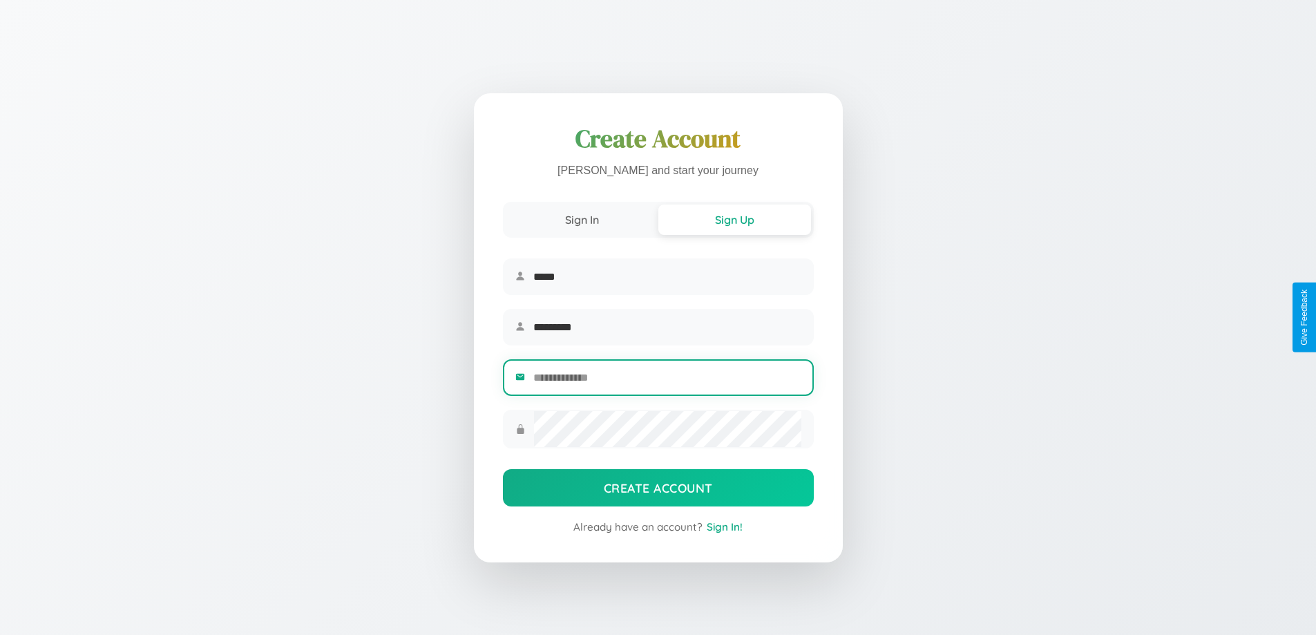
click at [667, 379] on input "email" at bounding box center [666, 378] width 267 height 34
type input "**********"
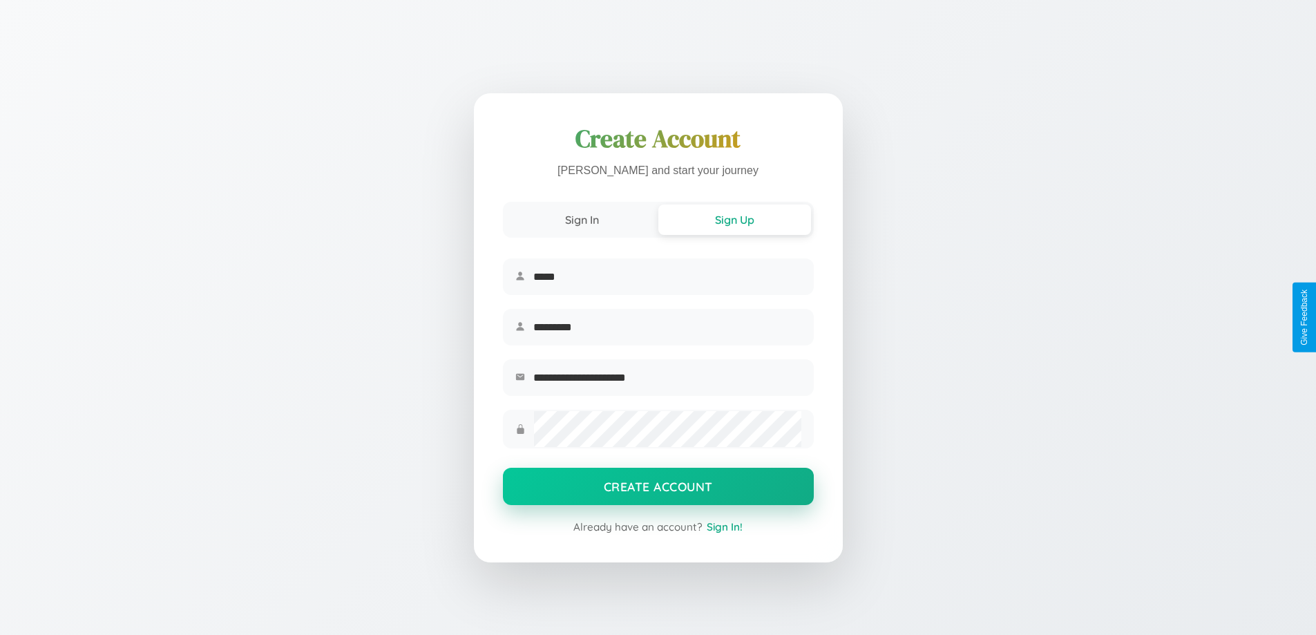
click at [658, 490] on button "Create Account" at bounding box center [658, 486] width 311 height 37
